Goal: Task Accomplishment & Management: Manage account settings

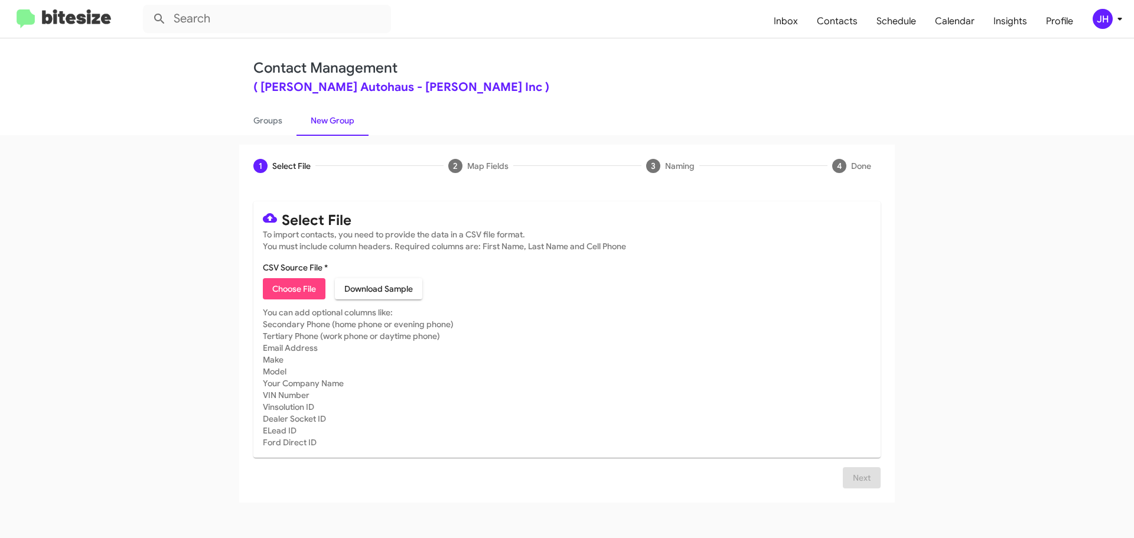
click at [1110, 18] on div "JH" at bounding box center [1103, 19] width 20 height 20
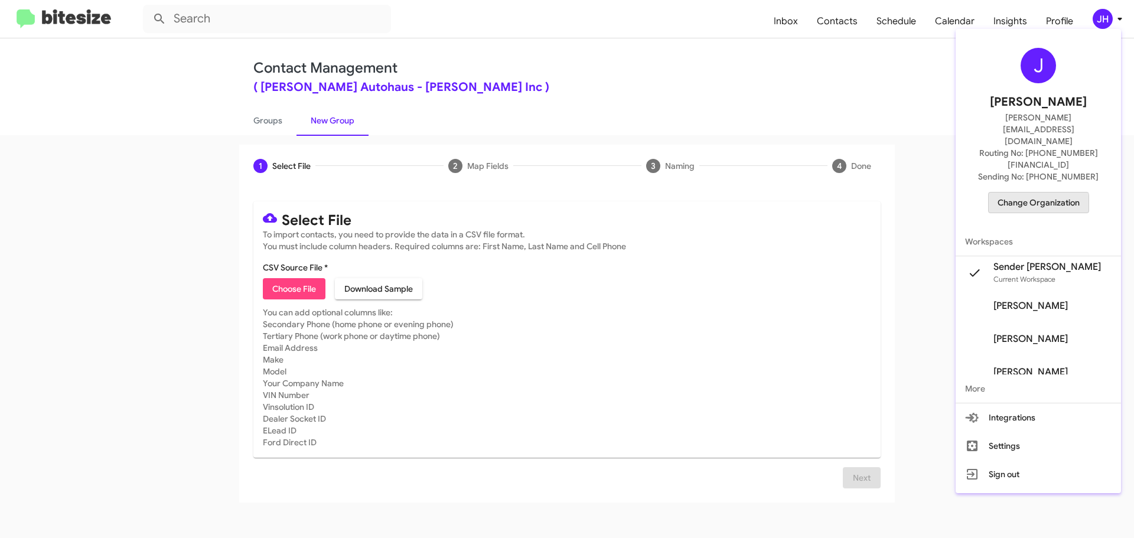
click at [1045, 193] on span "Change Organization" at bounding box center [1039, 203] width 82 height 20
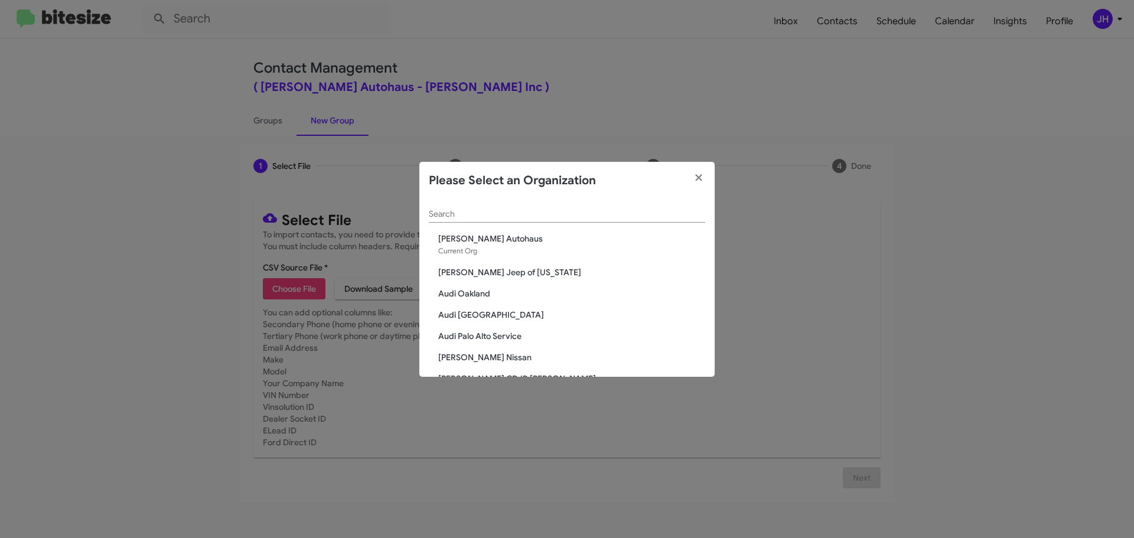
click at [483, 215] on input "Search" at bounding box center [567, 214] width 276 height 9
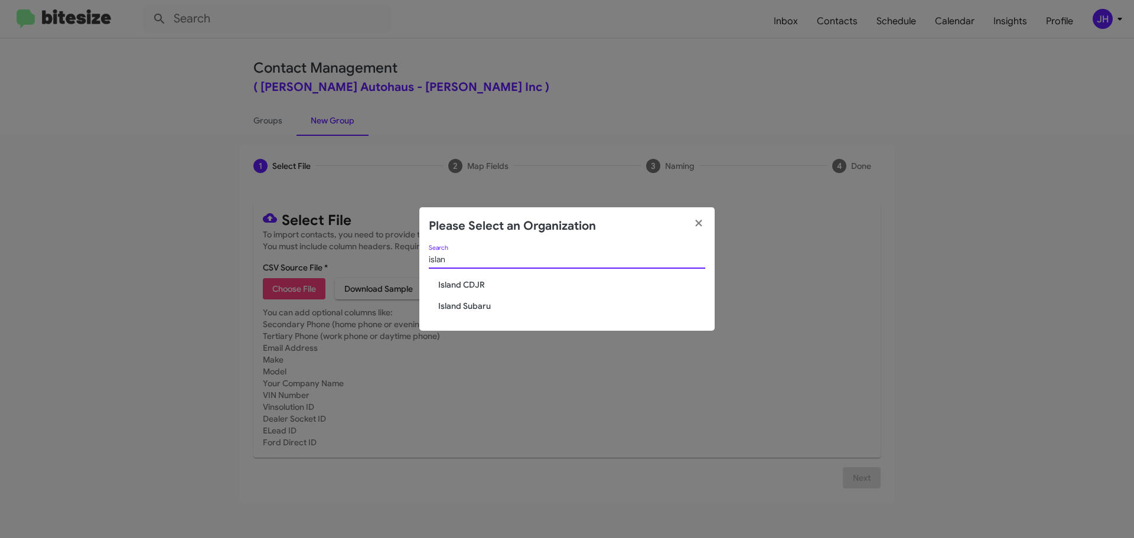
type input "islan"
click at [470, 283] on span "Island CDJR" at bounding box center [571, 285] width 267 height 12
